Goal: Check status: Check status

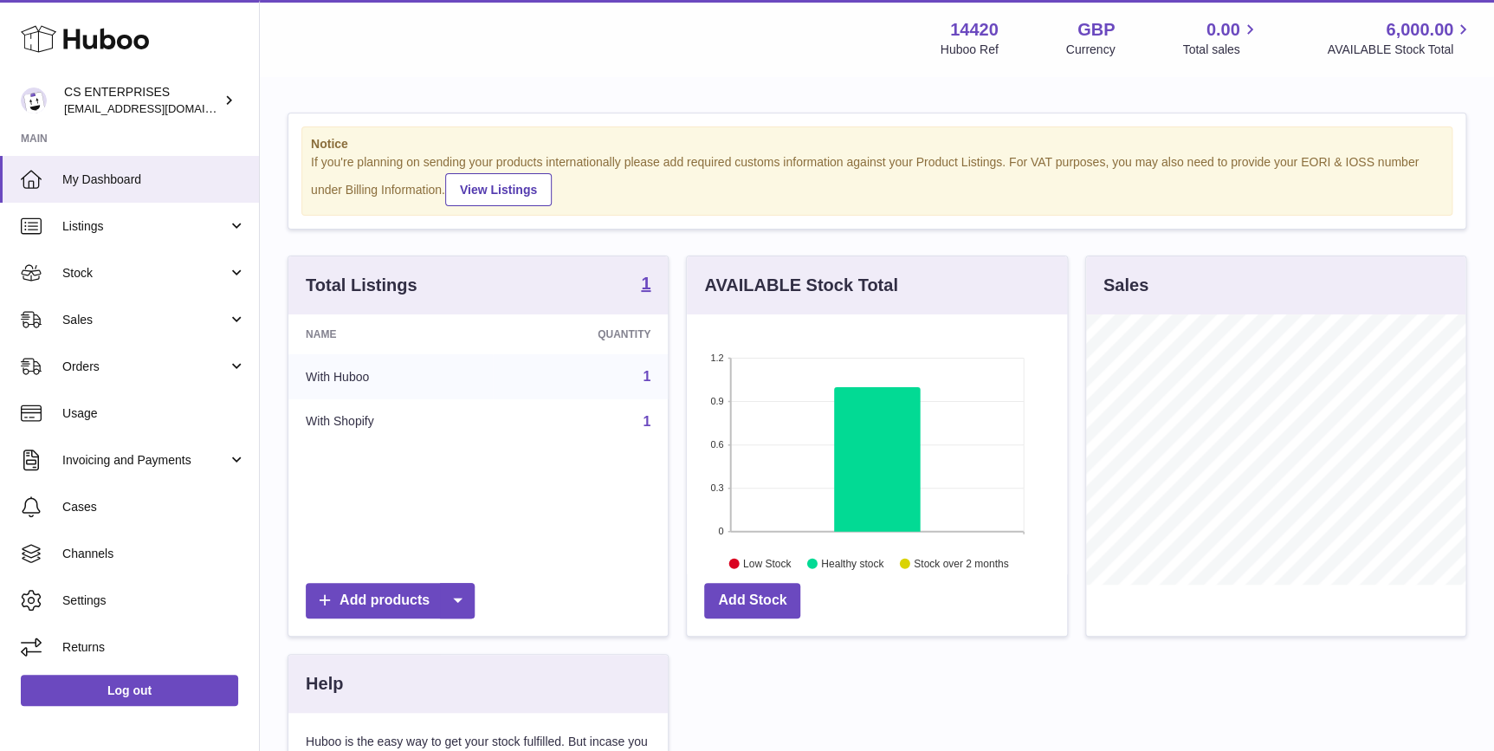
scroll to position [269, 379]
click at [178, 365] on span "Orders" at bounding box center [144, 366] width 165 height 16
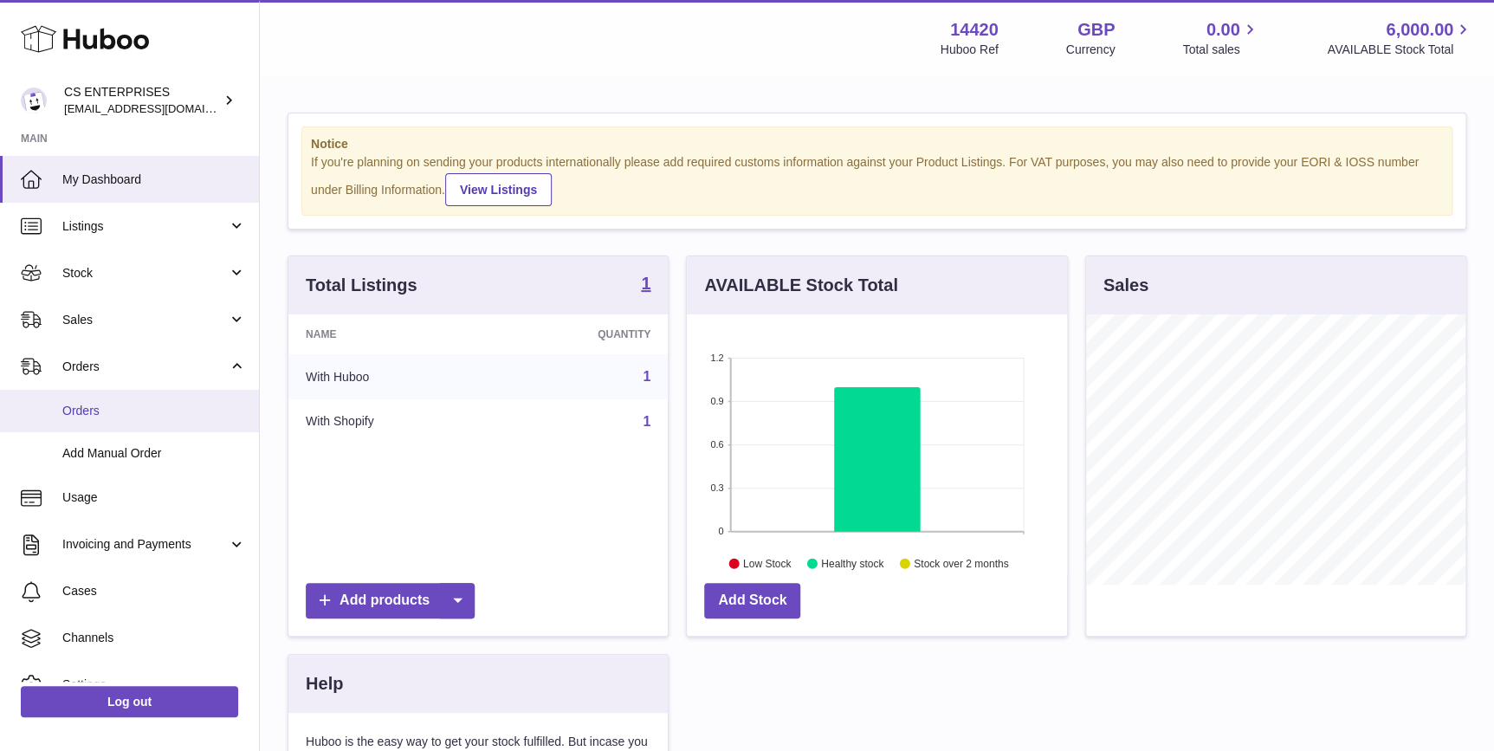
click at [177, 421] on link "Orders" at bounding box center [129, 411] width 259 height 42
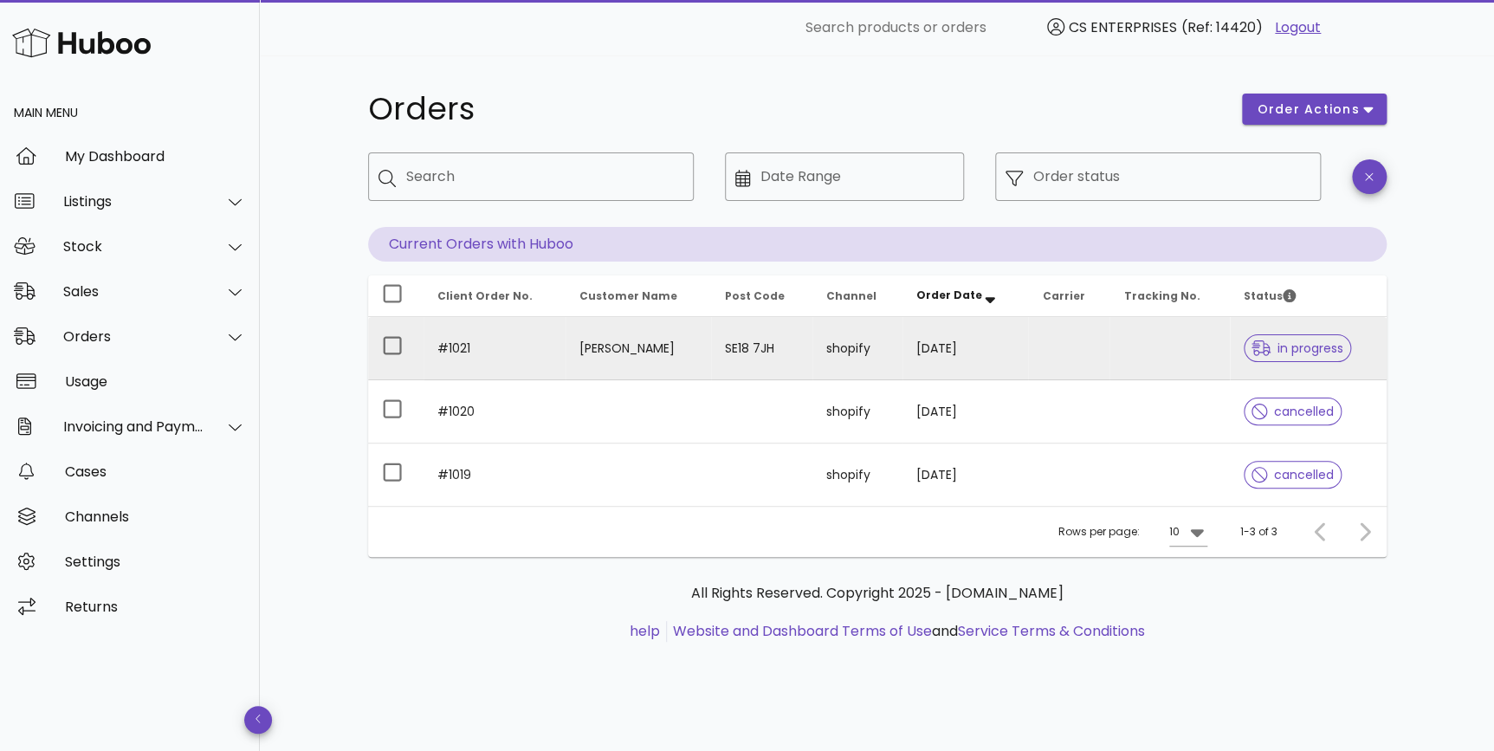
click at [1089, 349] on td at bounding box center [1068, 348] width 81 height 63
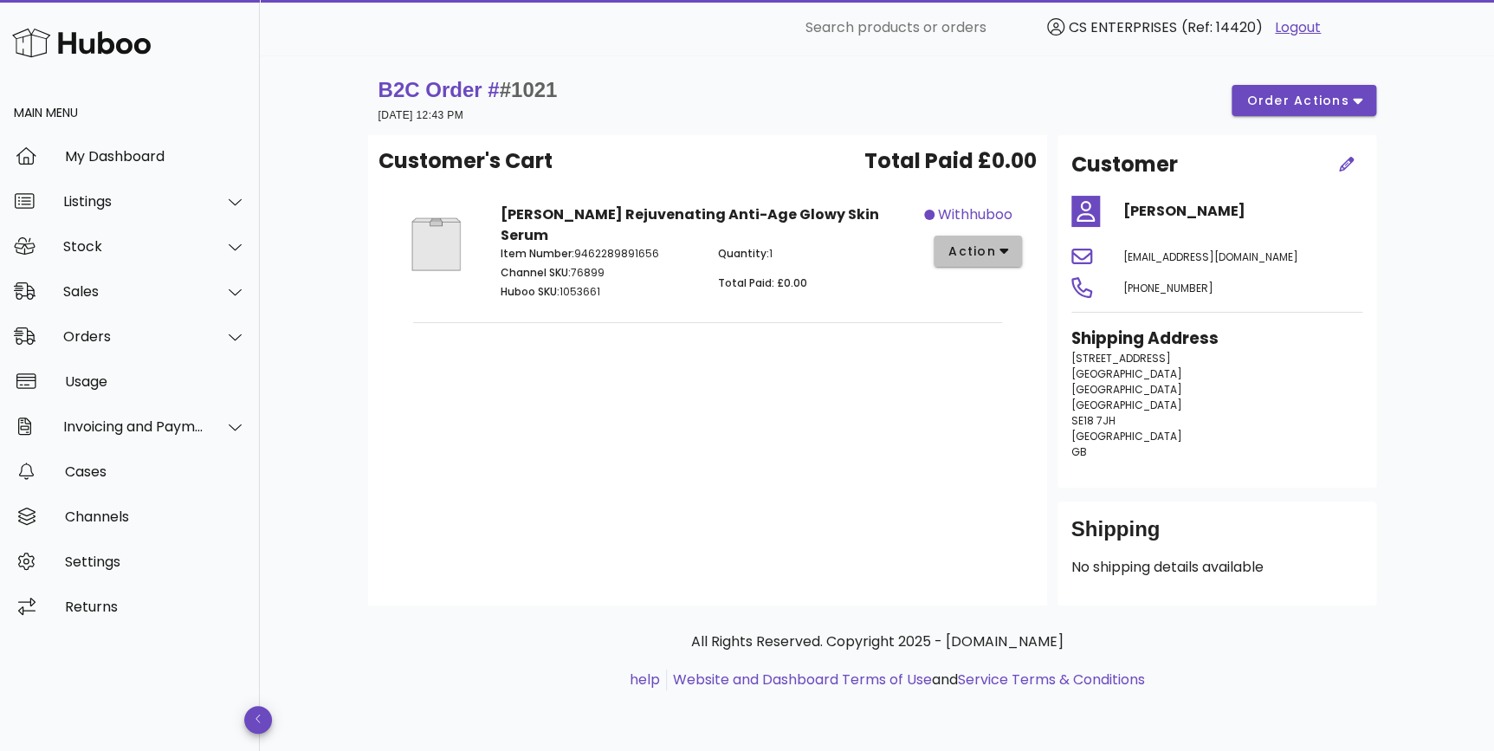
click at [991, 256] on span "action" at bounding box center [971, 251] width 48 height 18
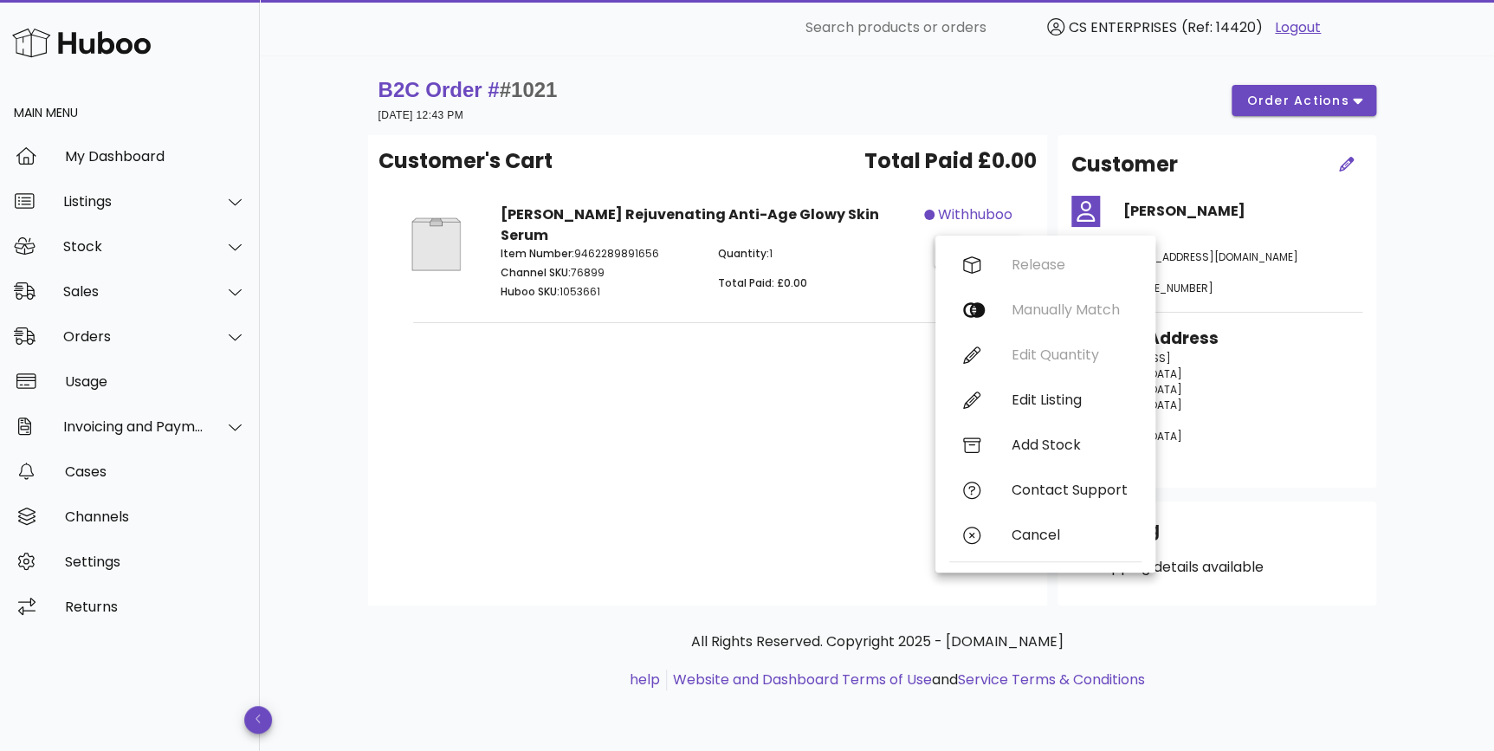
click at [796, 461] on div "Customer's Cart Total Paid £0.00 [PERSON_NAME] Rejuvenating Anti-Age Glowy Skin…" at bounding box center [707, 370] width 679 height 470
